Goal: Information Seeking & Learning: Check status

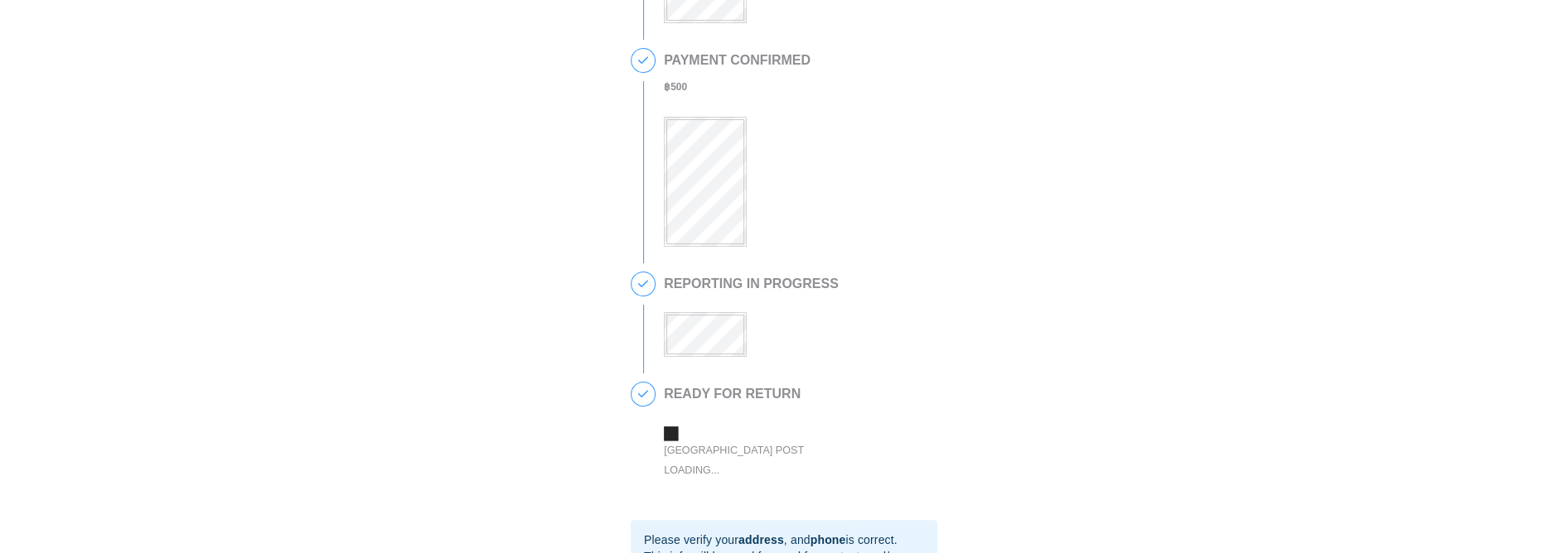
scroll to position [317, 0]
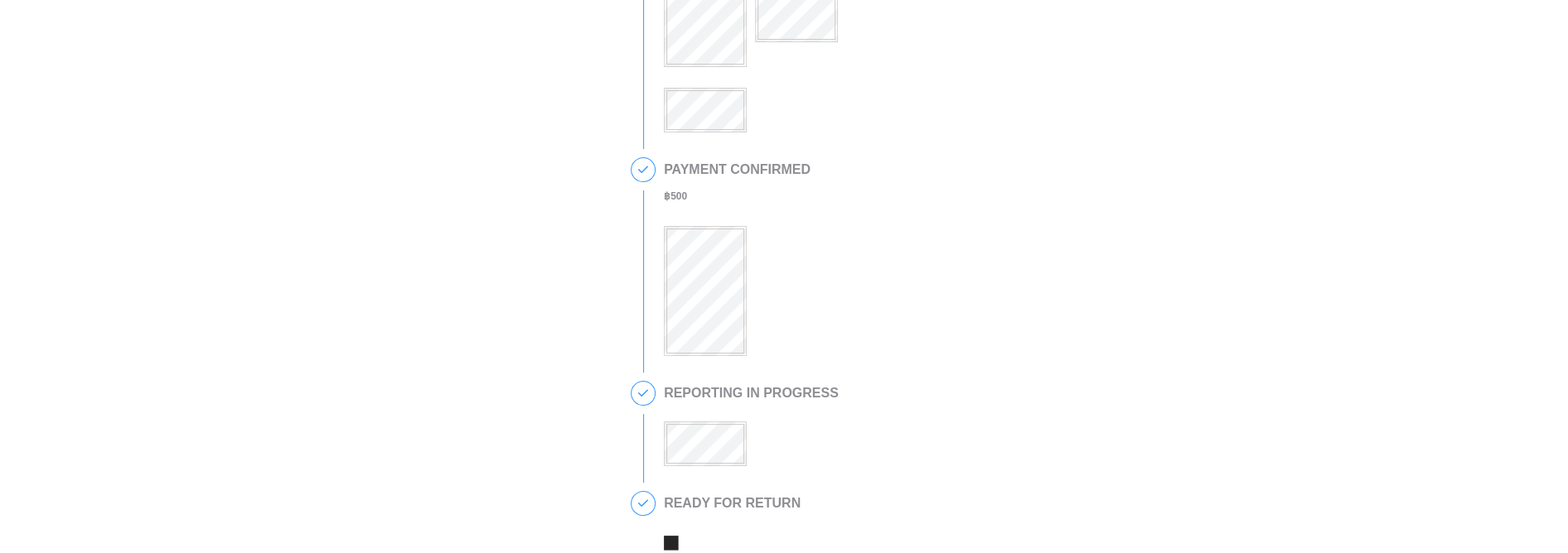
scroll to position [237, 0]
